Goal: Task Accomplishment & Management: Manage account settings

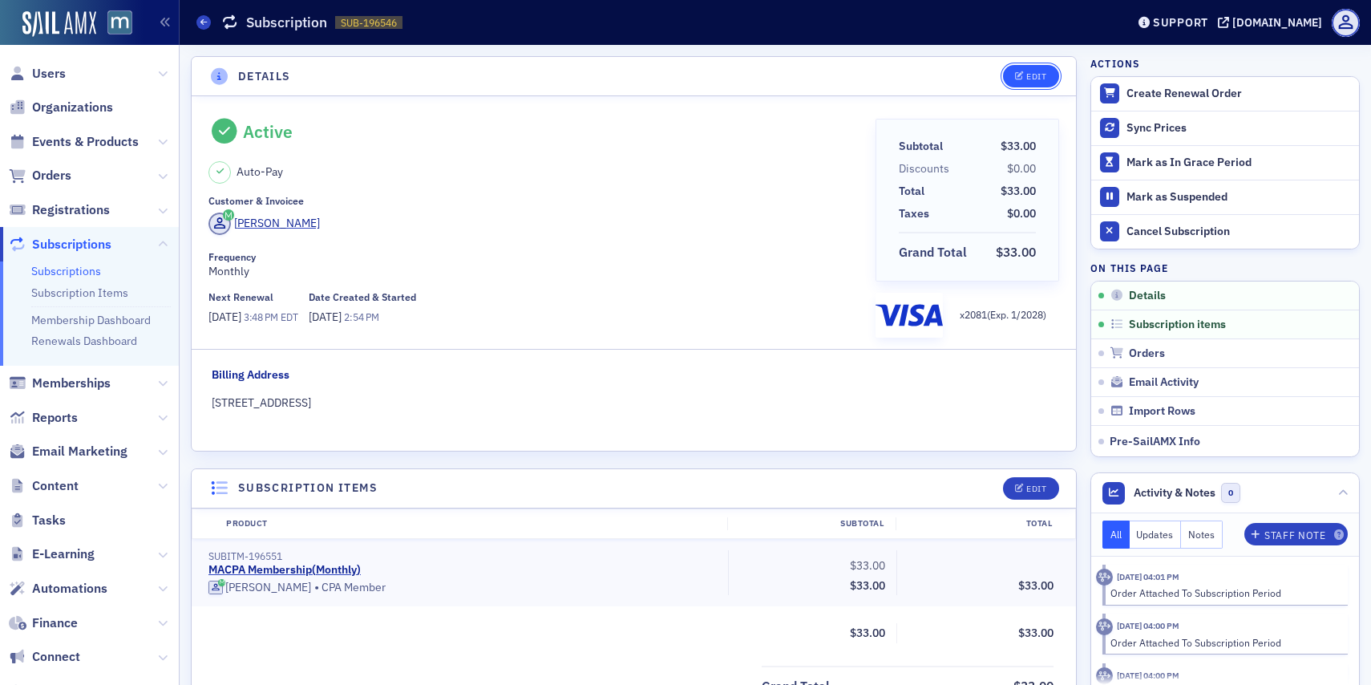
click at [1038, 75] on div "Edit" at bounding box center [1037, 76] width 20 height 9
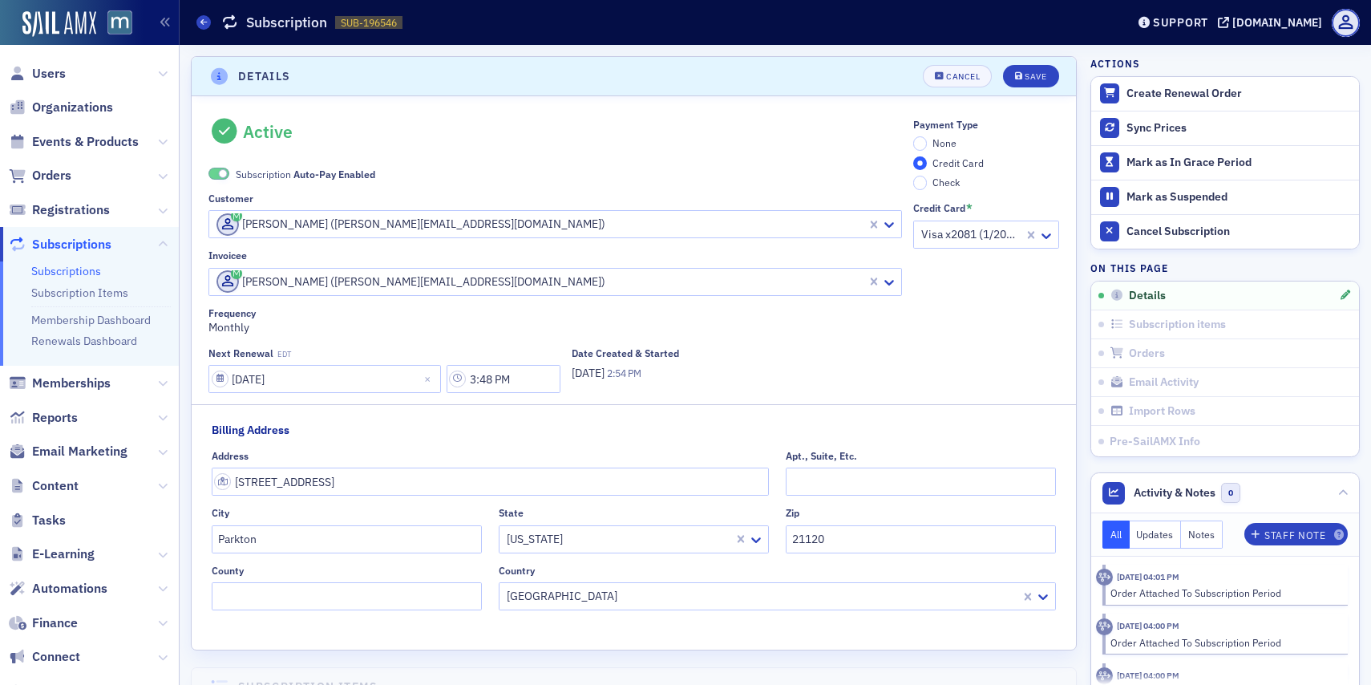
scroll to position [3, 0]
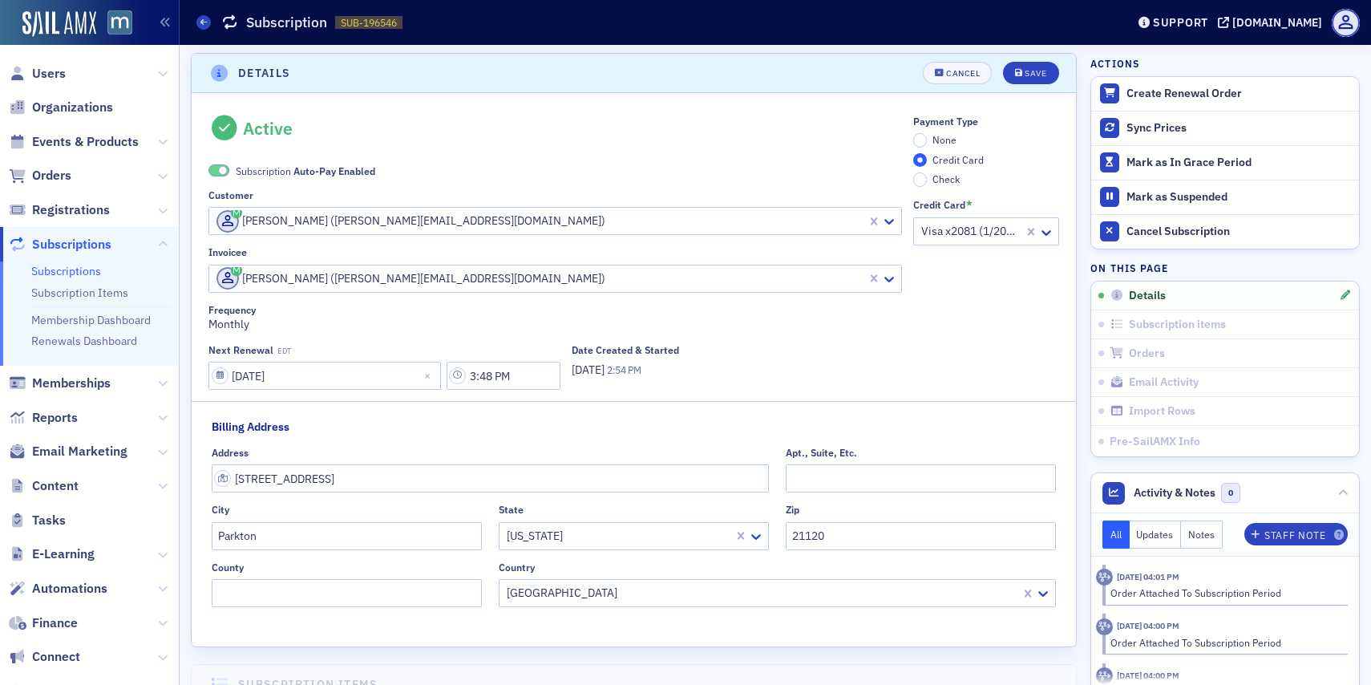
click at [226, 168] on span at bounding box center [223, 170] width 9 height 9
click at [922, 140] on input "None" at bounding box center [920, 140] width 14 height 14
click at [1040, 64] on button "Save" at bounding box center [1030, 73] width 55 height 22
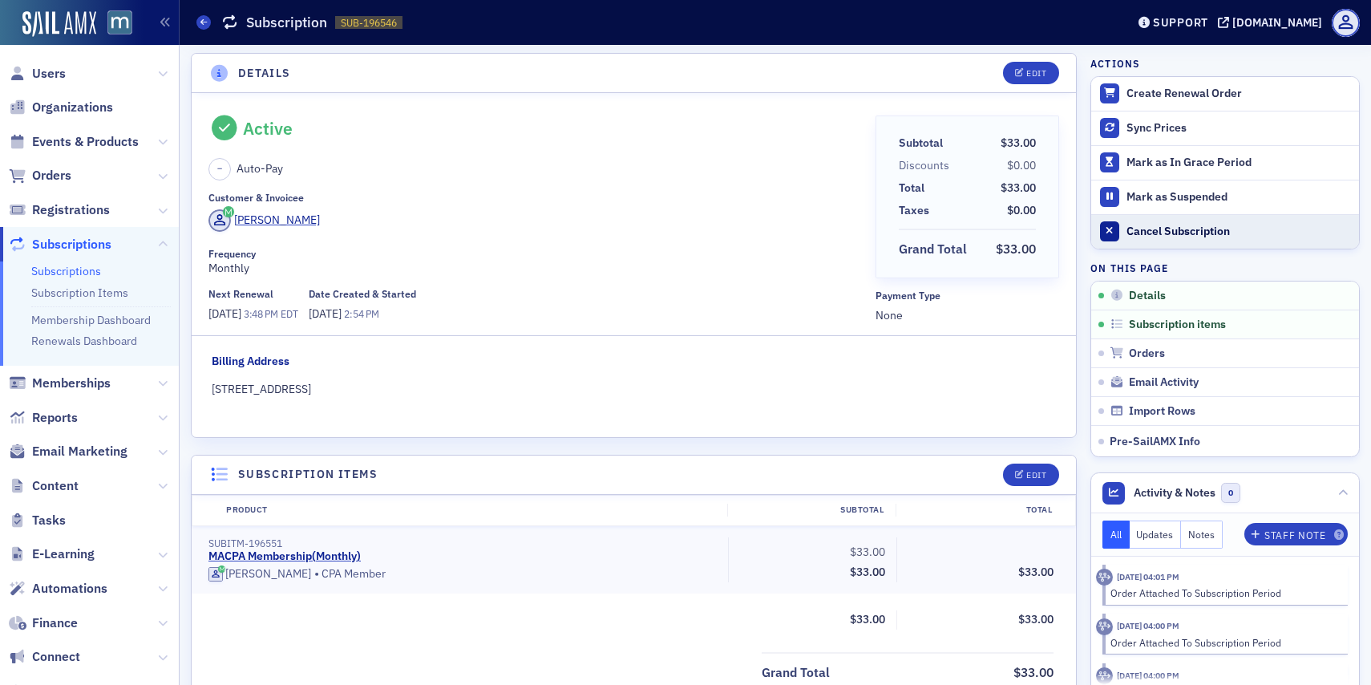
click at [1124, 222] on button "Cancel Subscription" at bounding box center [1226, 231] width 268 height 34
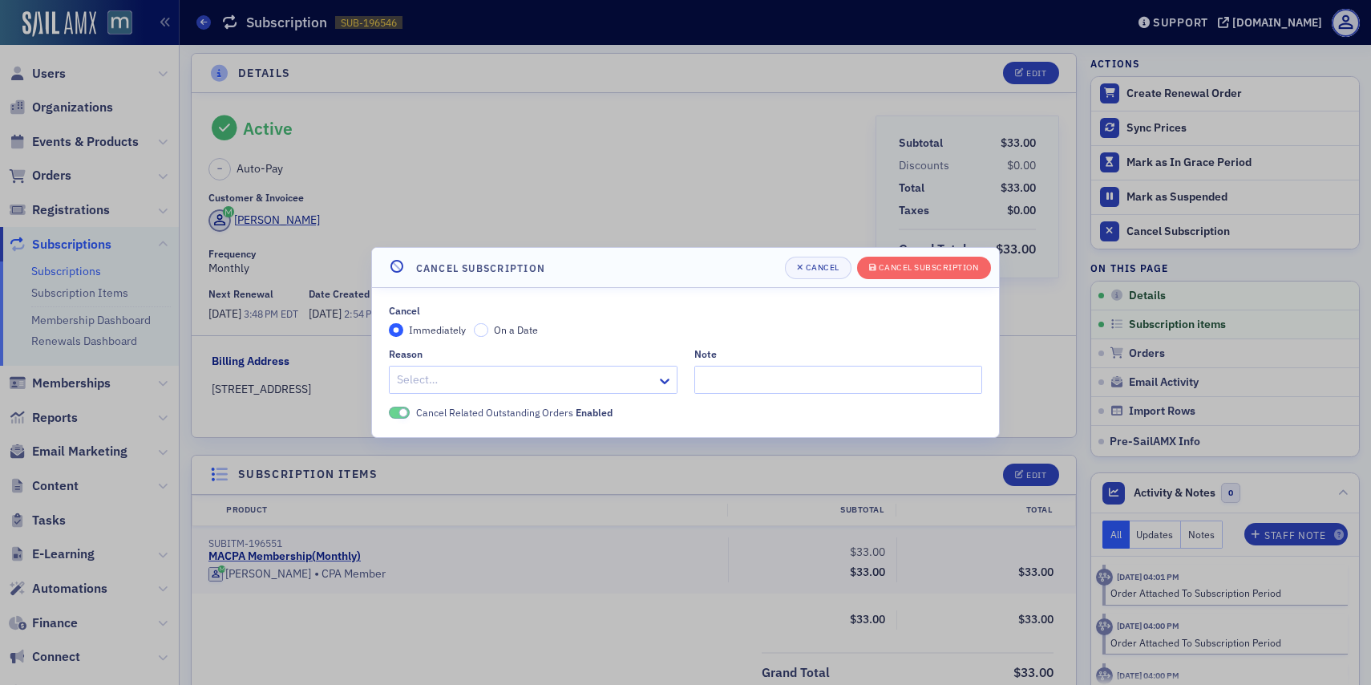
click at [461, 367] on div "Select…" at bounding box center [533, 380] width 289 height 28
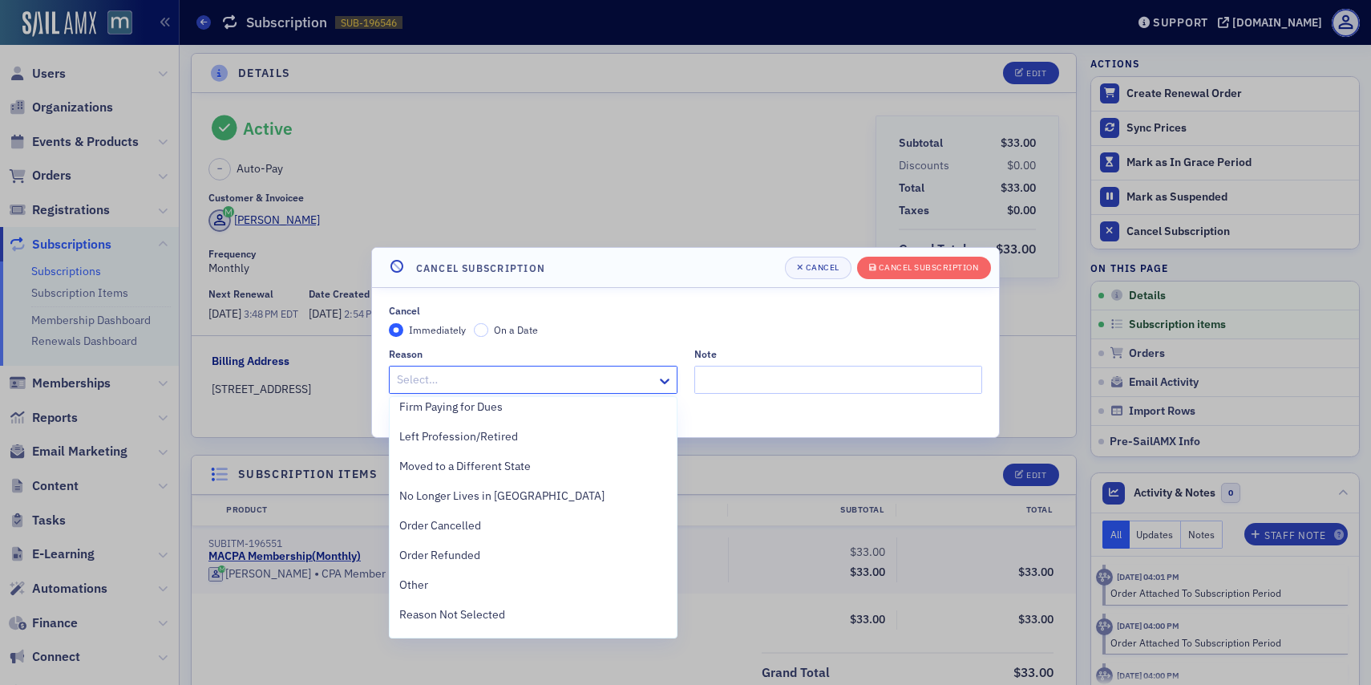
scroll to position [359, 0]
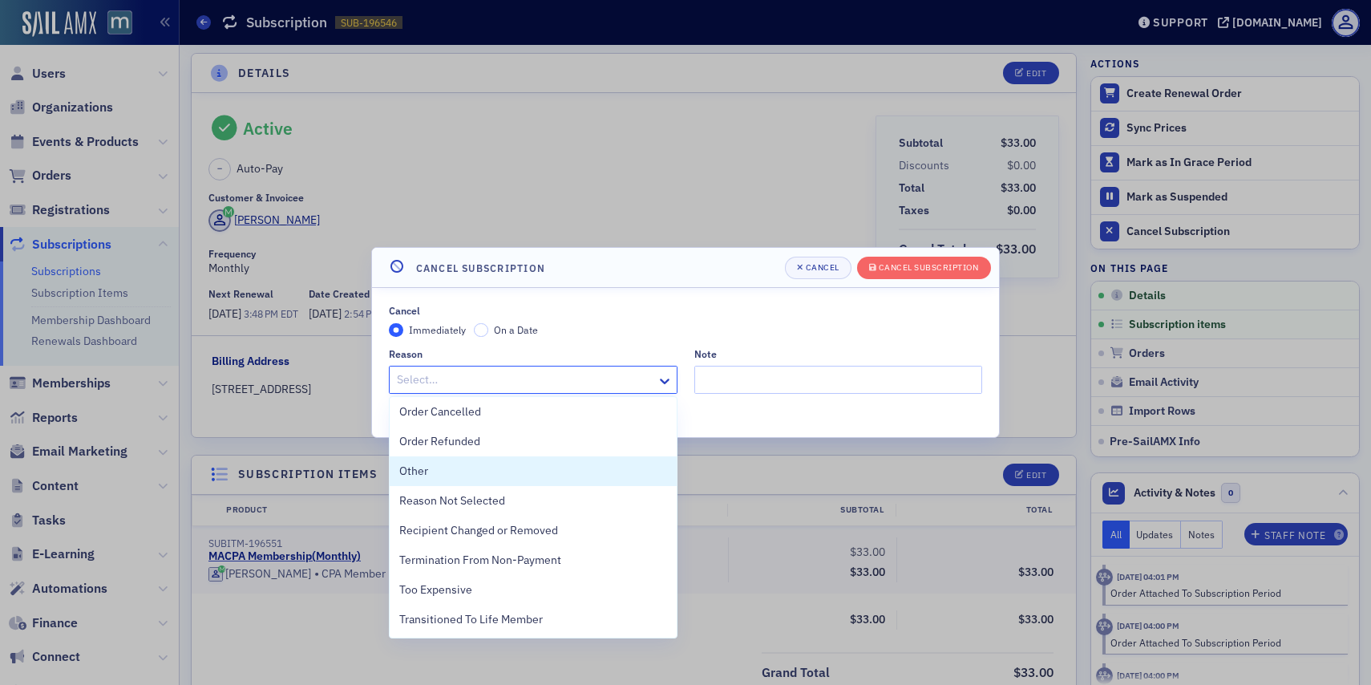
click at [468, 468] on div "Other" at bounding box center [533, 471] width 268 height 17
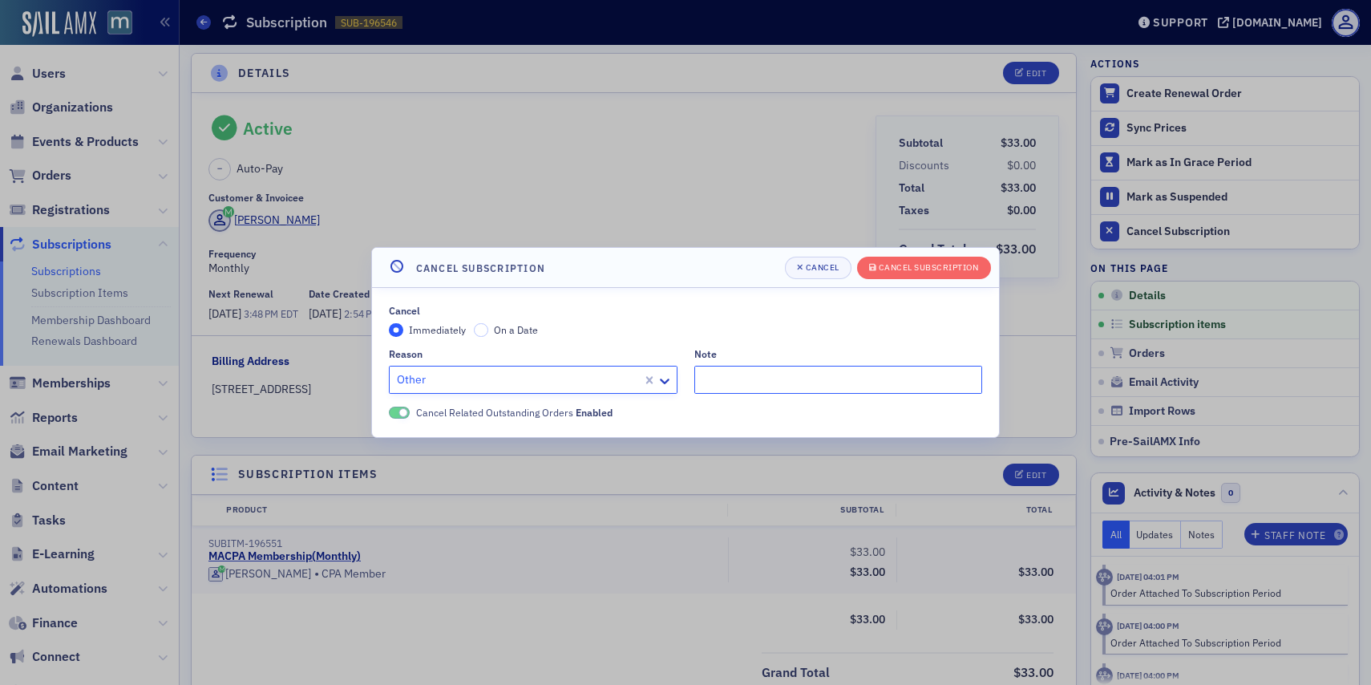
click at [747, 367] on input "Note" at bounding box center [839, 380] width 289 height 28
type input "Lost employer."
click at [946, 259] on button "Cancel Subscription" at bounding box center [924, 268] width 134 height 22
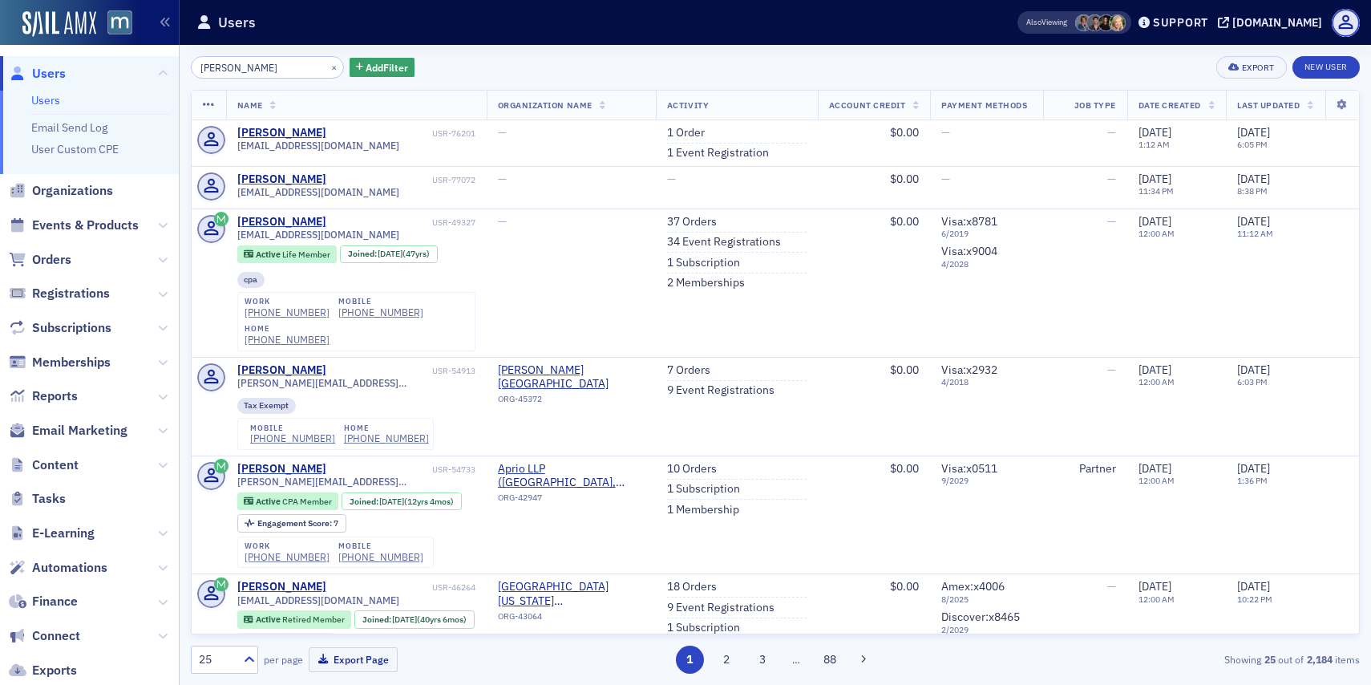
type input "alan ta"
